Goal: Task Accomplishment & Management: Use online tool/utility

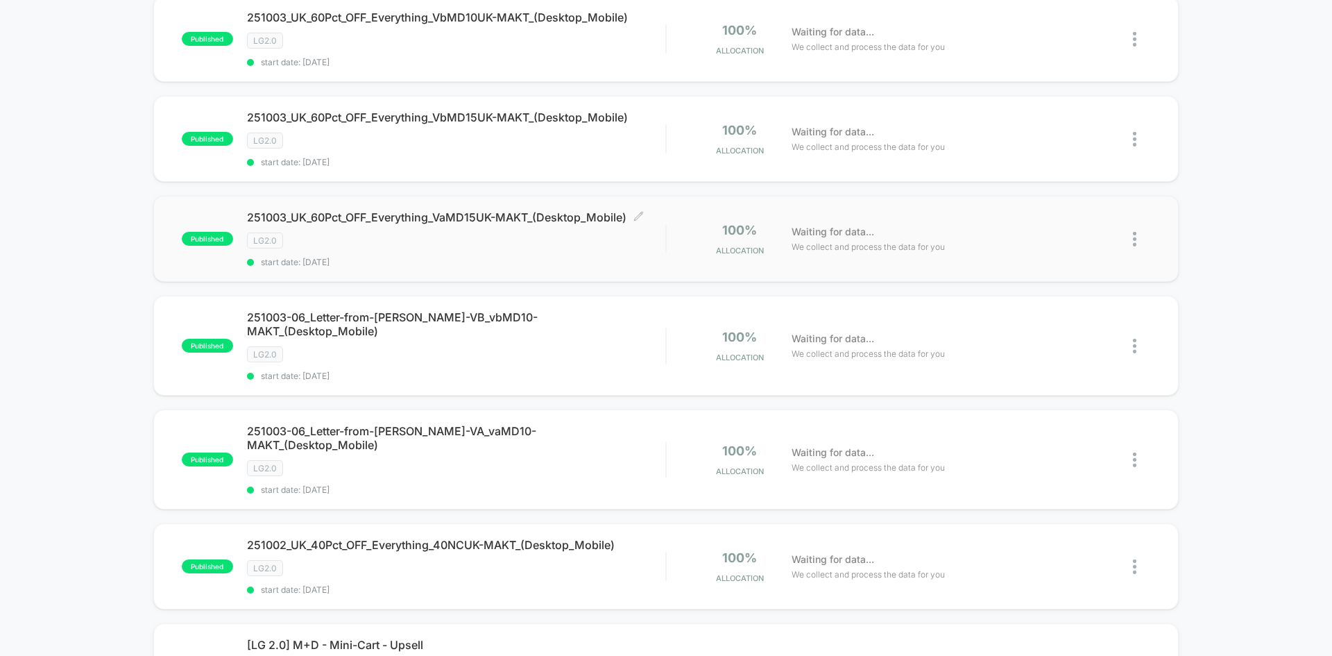
scroll to position [555, 0]
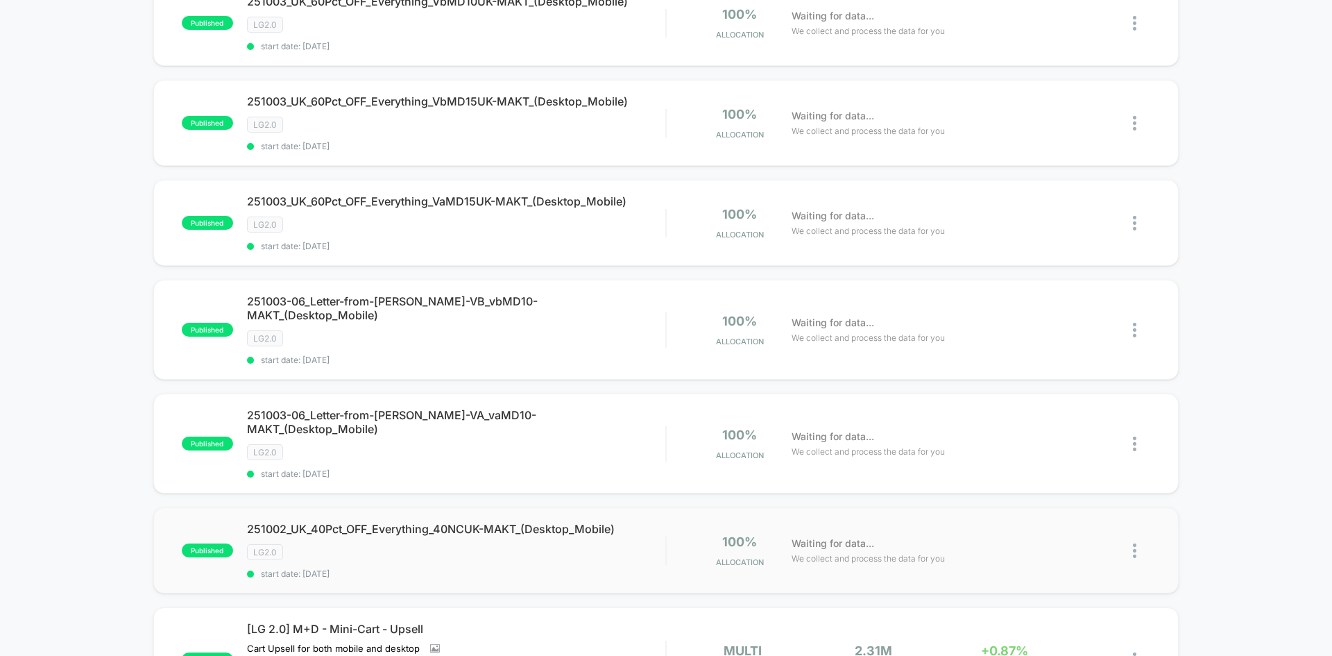
click at [1135, 543] on img at bounding box center [1134, 550] width 3 height 15
click at [1072, 450] on div "Edit" at bounding box center [1063, 442] width 125 height 31
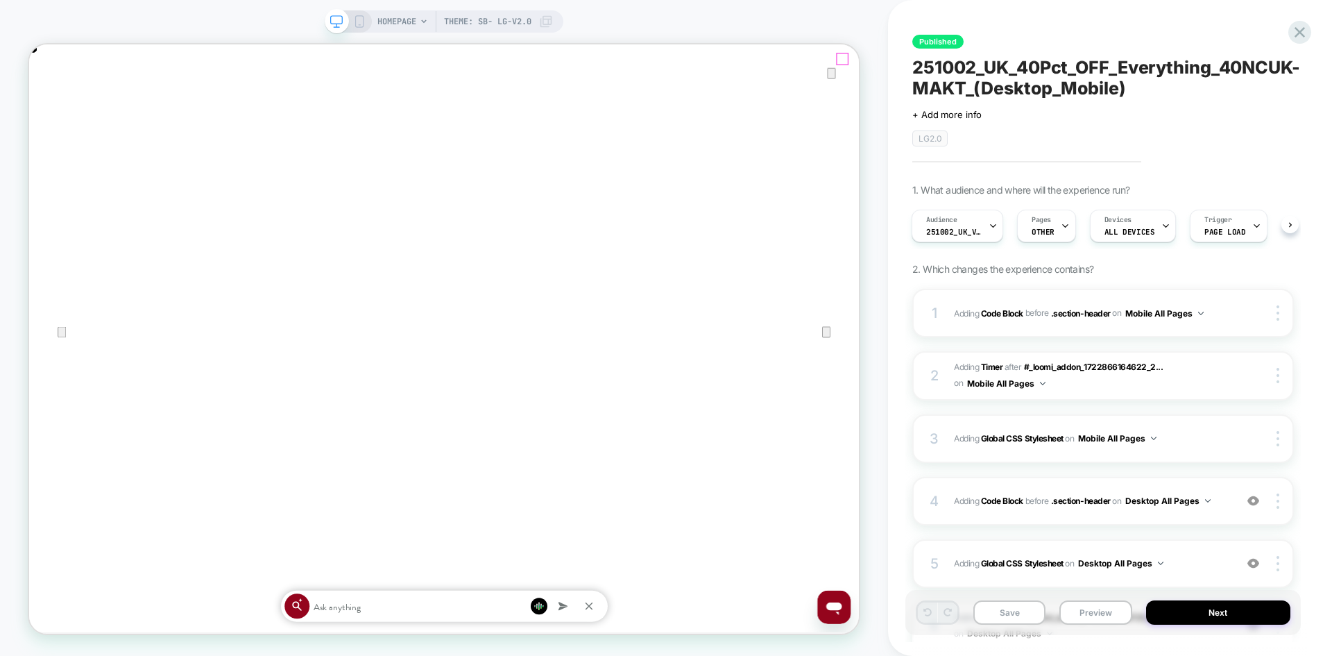
click at [51, 106] on icon "Close" at bounding box center [43, 114] width 17 height 17
click at [1216, 506] on span "Adding Code Block BEFORE .section-header .section-header on Desktop All Pages" at bounding box center [1091, 500] width 274 height 17
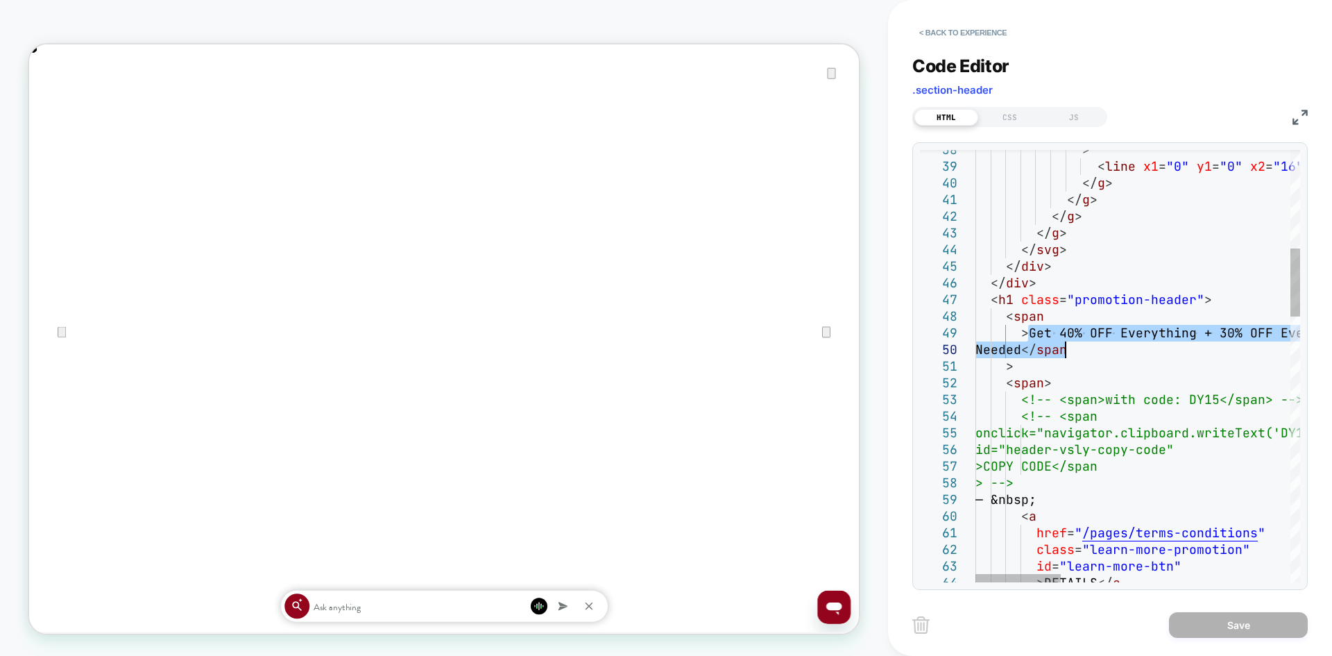
drag, startPoint x: 1029, startPoint y: 328, endPoint x: 1067, endPoint y: 351, distance: 44.5
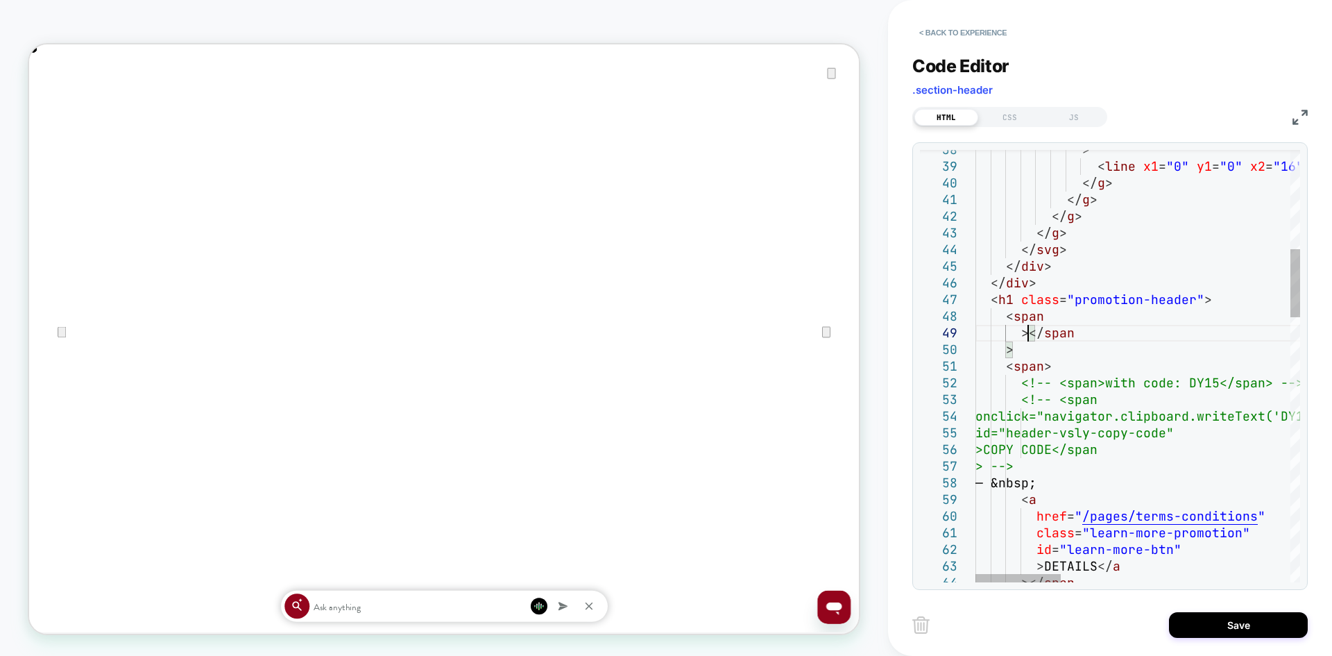
type textarea "**********"
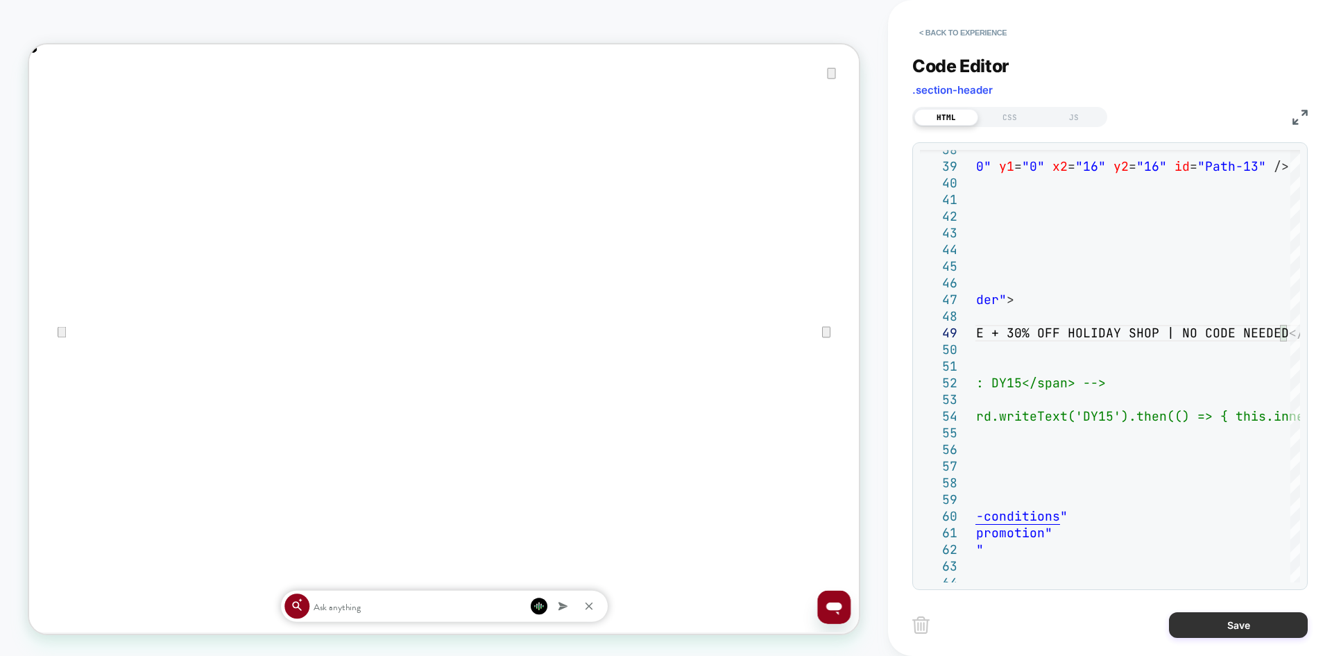
click at [1221, 628] on button "Save" at bounding box center [1238, 625] width 139 height 26
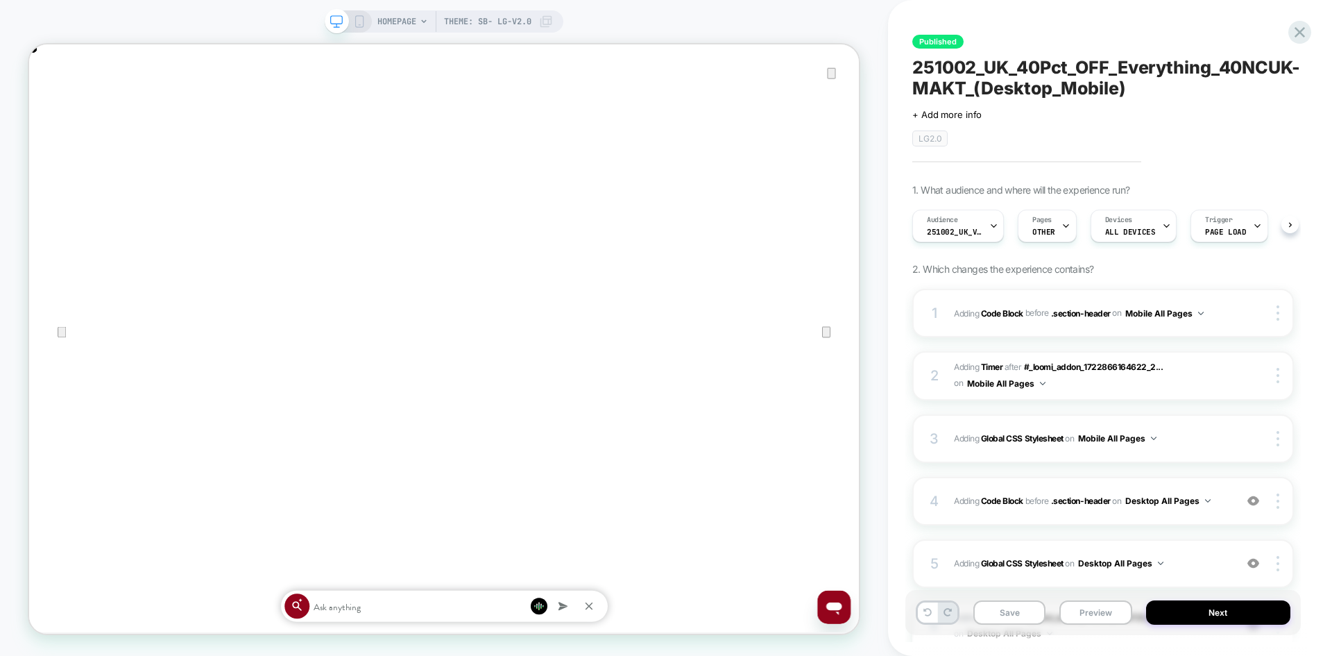
scroll to position [0, 1]
click at [1000, 609] on button "Save" at bounding box center [1009, 612] width 72 height 24
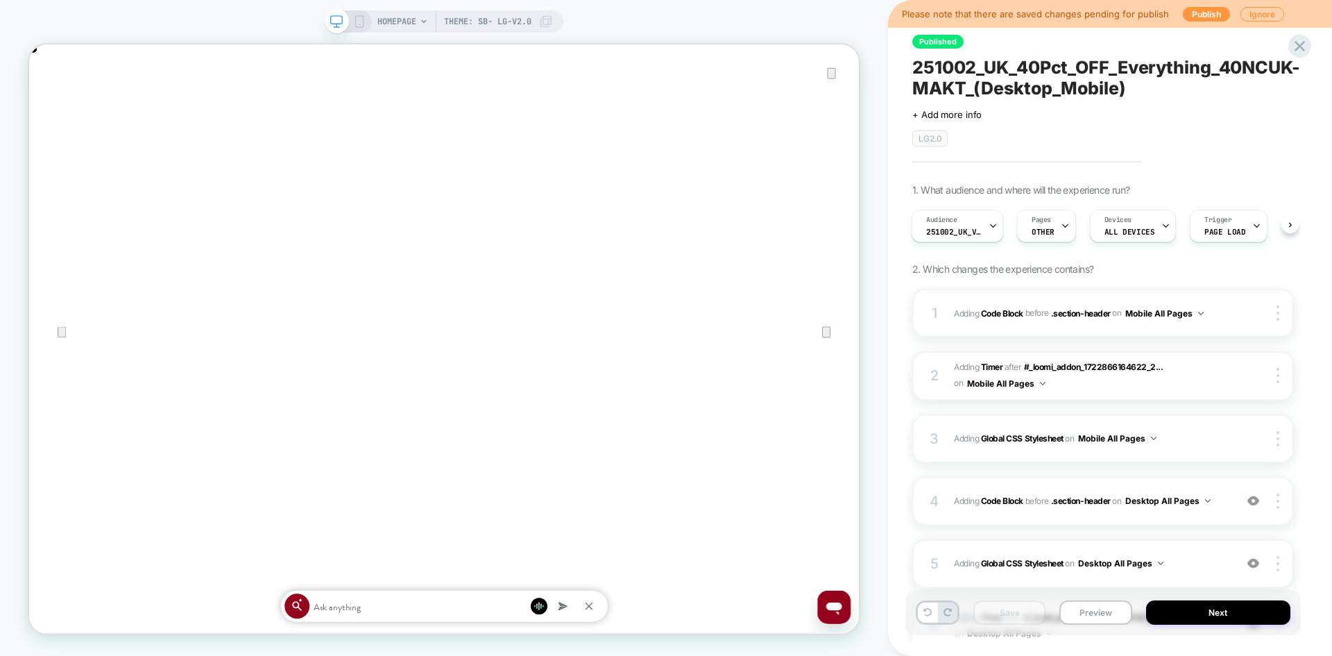
click at [362, 17] on icon at bounding box center [359, 21] width 12 height 12
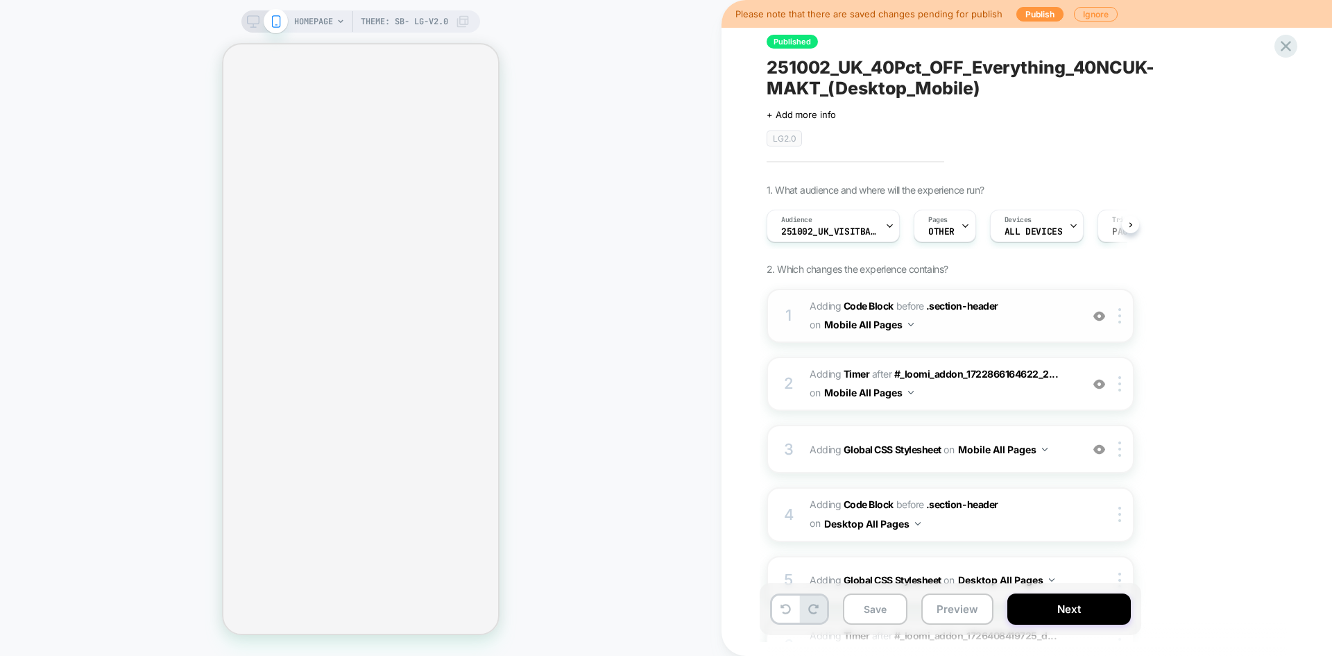
click at [1019, 324] on span "Adding Code Block BEFORE .section-header .section-header on Mobile All Pages" at bounding box center [942, 315] width 264 height 37
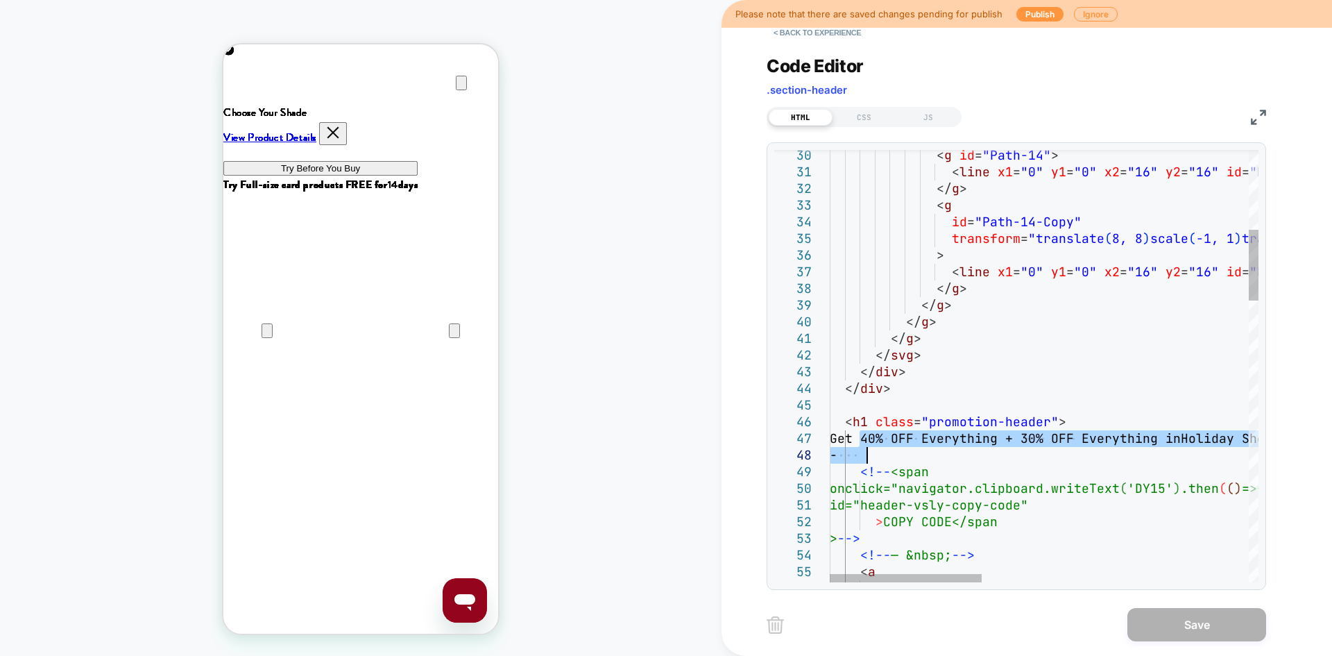
drag, startPoint x: 870, startPoint y: 444, endPoint x: 881, endPoint y: 451, distance: 13.1
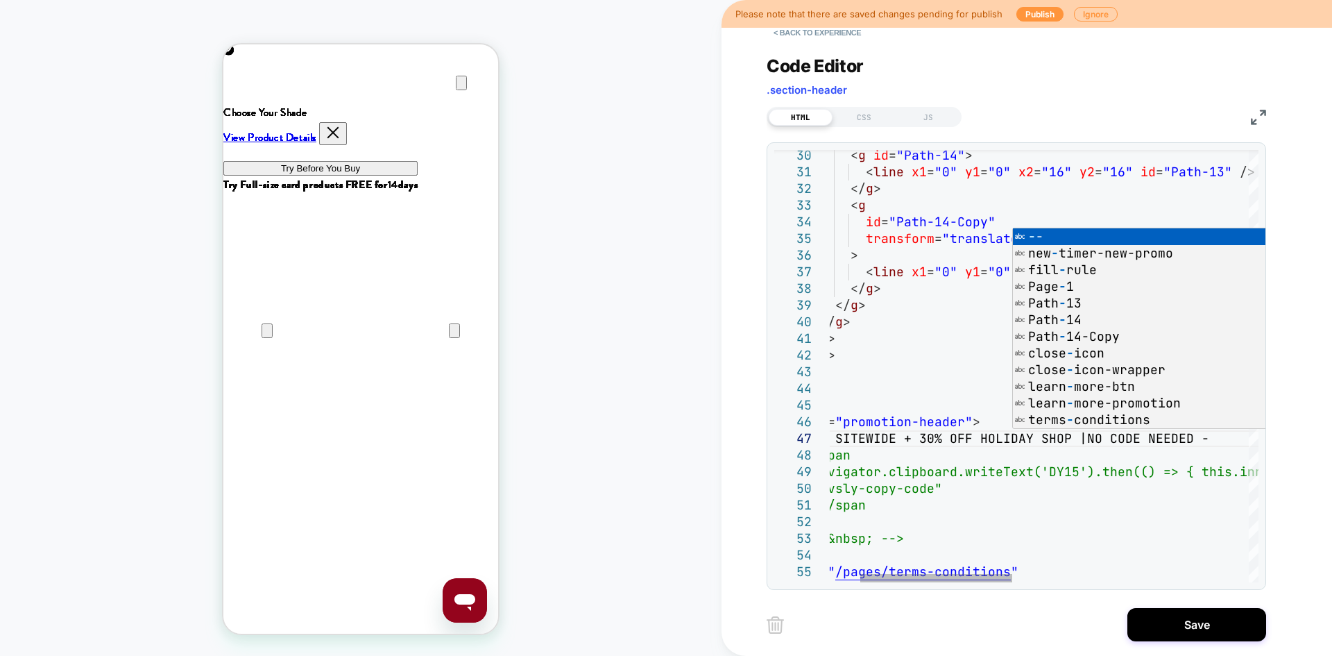
scroll to position [100, 501]
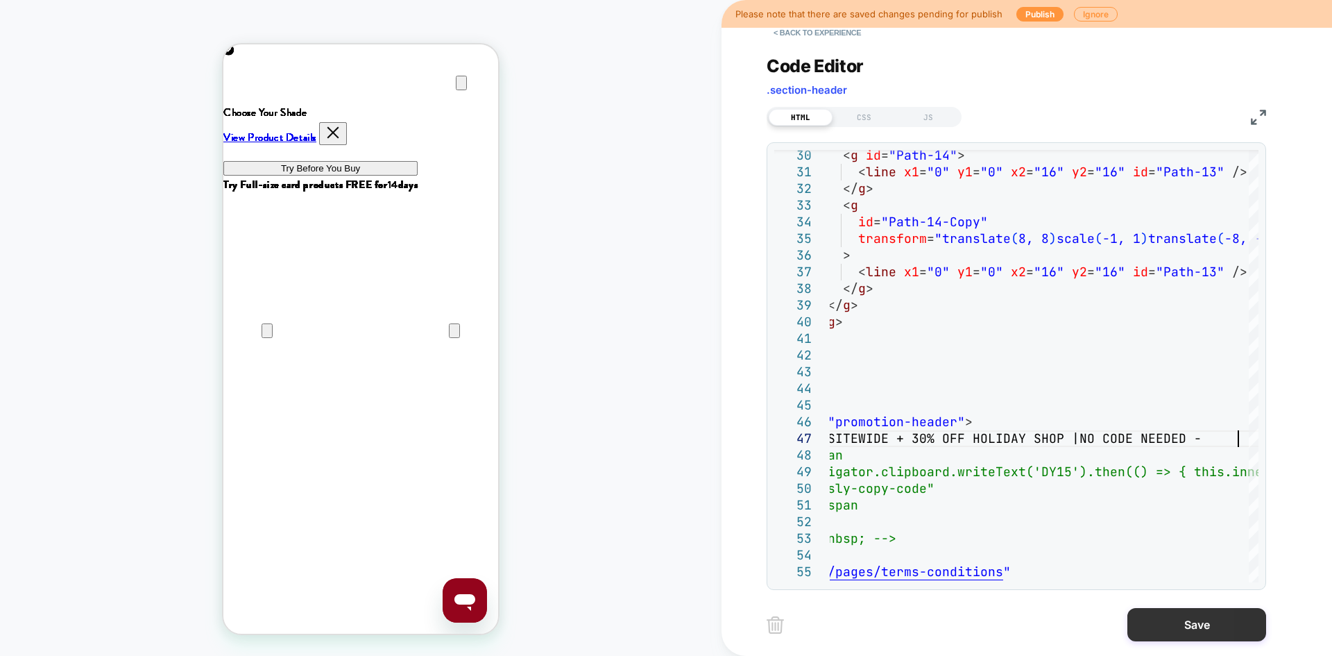
type textarea "**********"
click at [1164, 625] on button "Save" at bounding box center [1197, 624] width 139 height 33
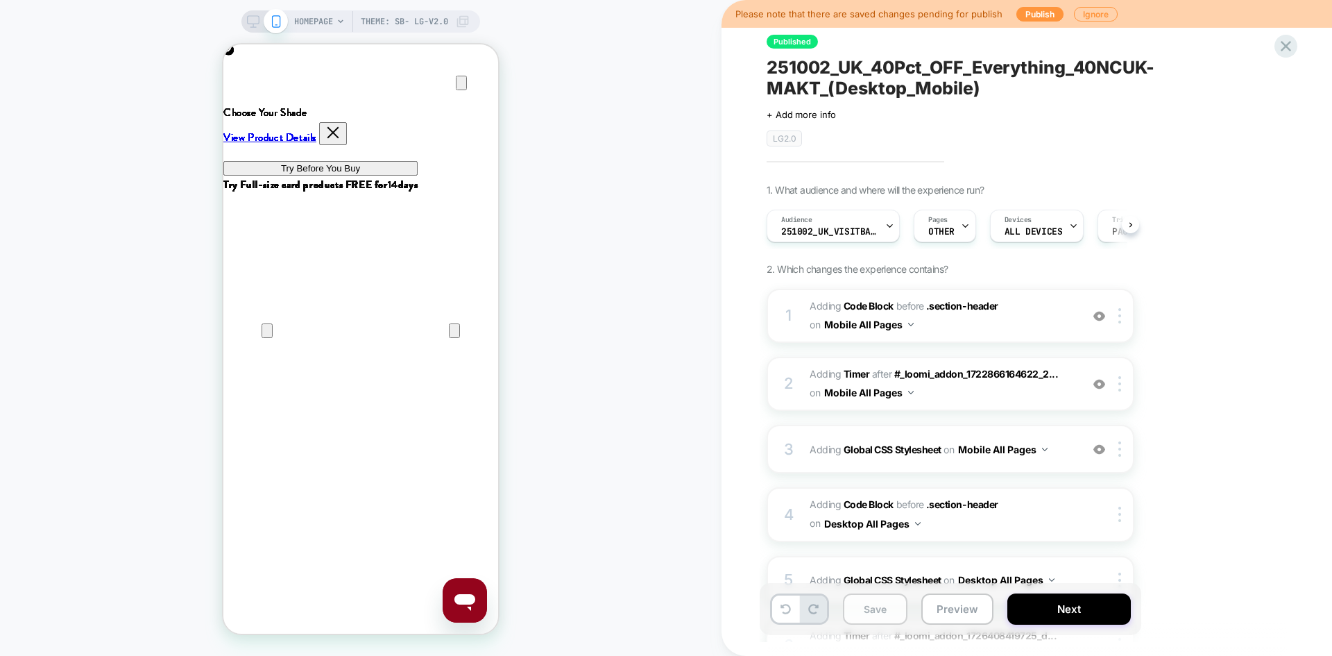
scroll to position [0, 1]
click at [888, 612] on button "Save" at bounding box center [875, 608] width 65 height 31
click at [1044, 15] on button "Publish" at bounding box center [1040, 14] width 47 height 15
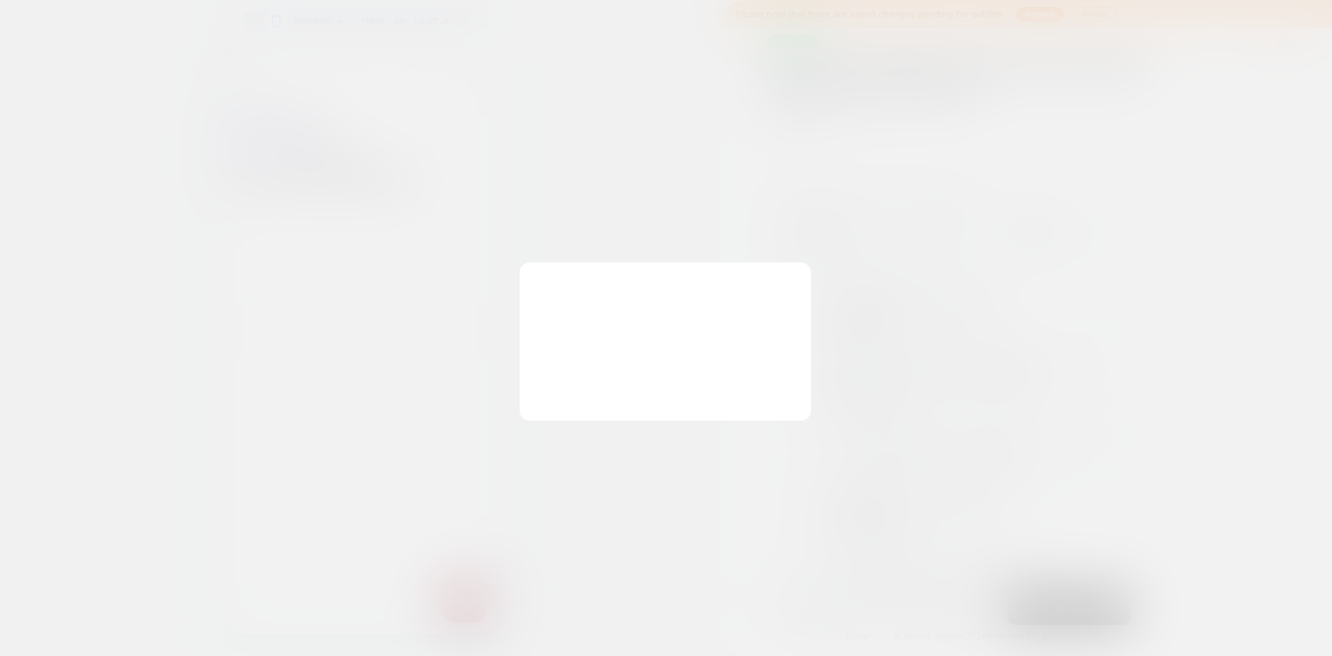
scroll to position [0, 0]
click at [593, 386] on button "Yes, Publish" at bounding box center [598, 387] width 124 height 35
